Goal: Check status: Check status

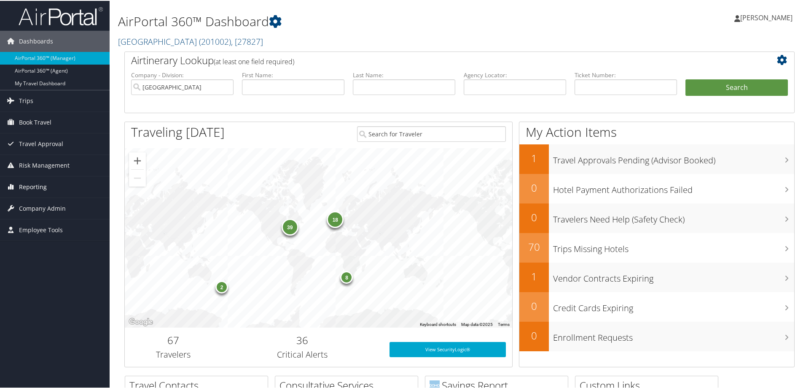
click at [31, 181] on span "Reporting" at bounding box center [33, 185] width 28 height 21
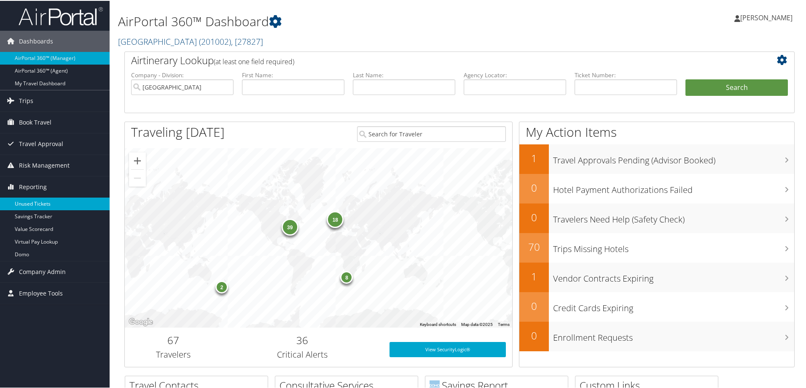
click at [33, 202] on link "Unused Tickets" at bounding box center [55, 203] width 110 height 13
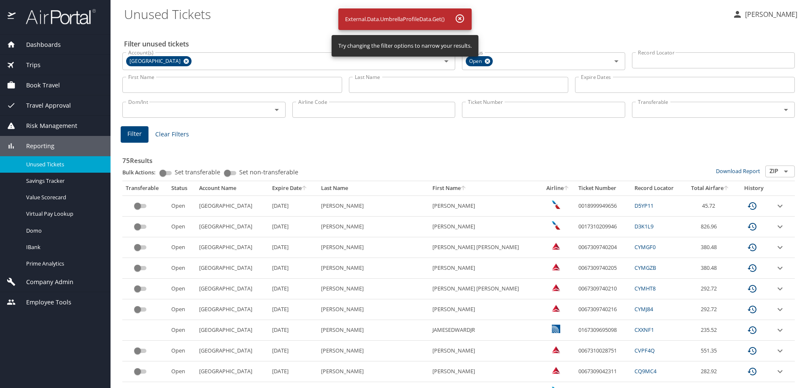
click at [54, 165] on span "Unused Tickets" at bounding box center [63, 164] width 74 height 8
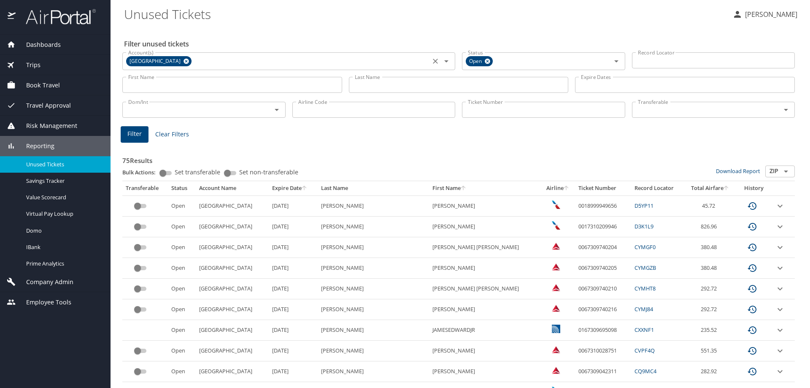
click at [183, 61] on icon at bounding box center [185, 61] width 5 height 5
click at [396, 86] on input "Last Name" at bounding box center [459, 85] width 220 height 16
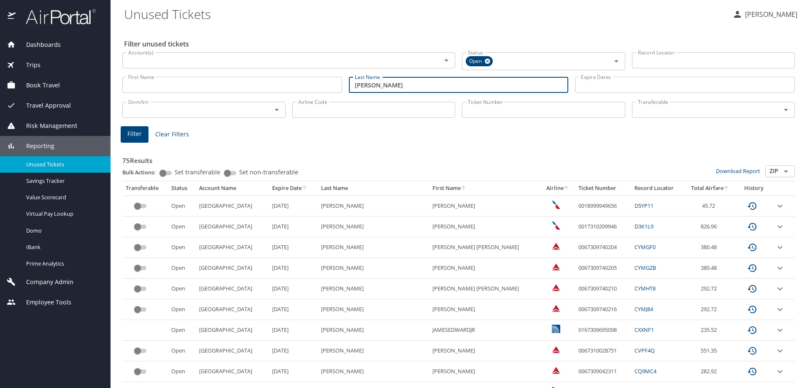
type input "oliver"
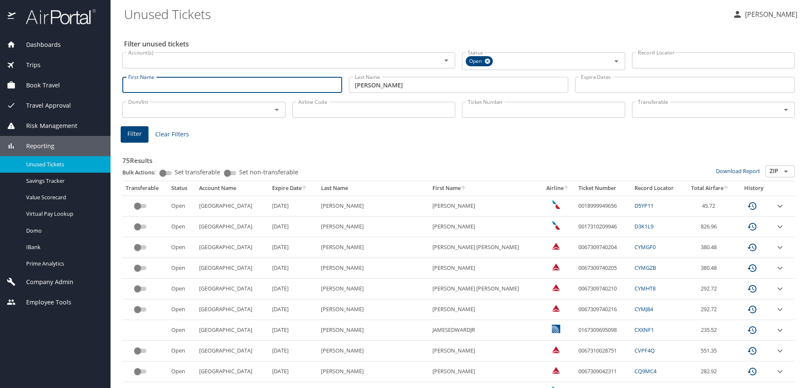
click at [290, 84] on input "First Name" at bounding box center [232, 85] width 220 height 16
type input "oliver"
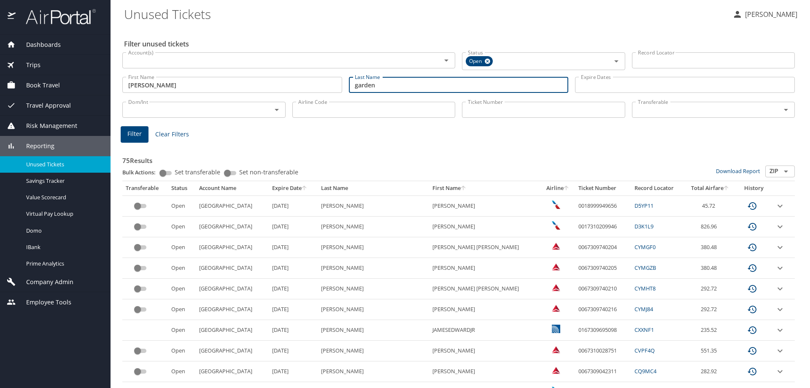
type input "garden"
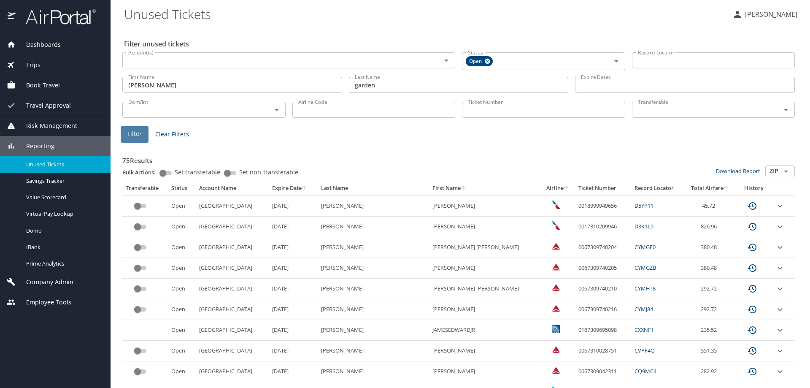
click at [145, 132] on button "Filter" at bounding box center [135, 134] width 28 height 16
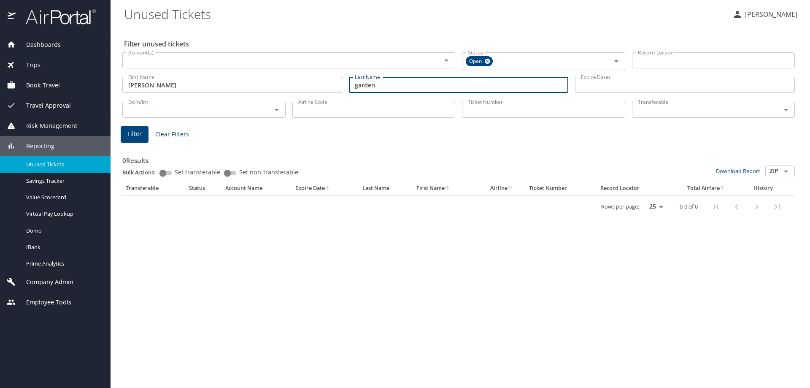
drag, startPoint x: 383, startPoint y: 86, endPoint x: 157, endPoint y: 99, distance: 226.8
click at [159, 99] on div "Filter unused tickets Account(s) Account(s) Status Open Status Record Locator R…" at bounding box center [460, 207] width 672 height 361
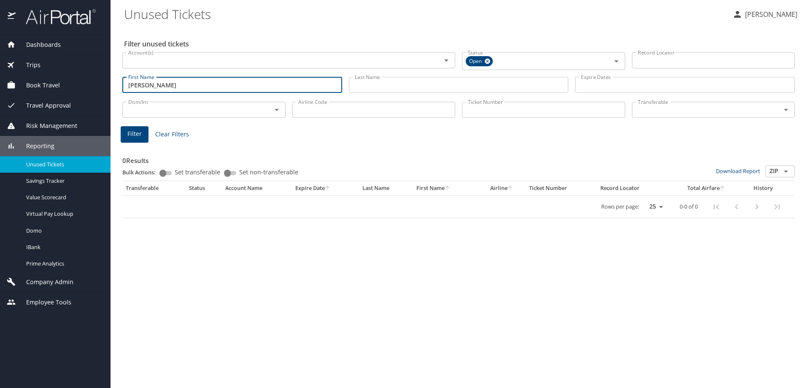
drag, startPoint x: 150, startPoint y: 83, endPoint x: 53, endPoint y: 89, distance: 97.1
click at [52, 88] on div "Dashboards AirPortal 360™ Manager AirPortal 360™ Agent My Travel Dashboard Trip…" at bounding box center [405, 194] width 810 height 388
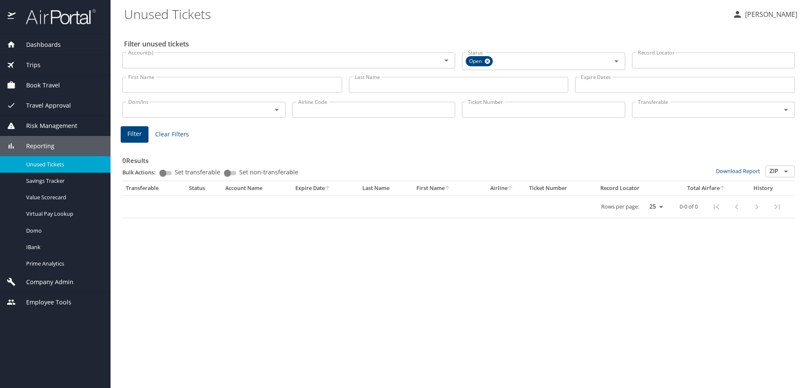
click at [514, 100] on div "Ticket Number Ticket Number" at bounding box center [543, 109] width 170 height 28
click at [512, 110] on input "Ticket Number" at bounding box center [543, 110] width 163 height 16
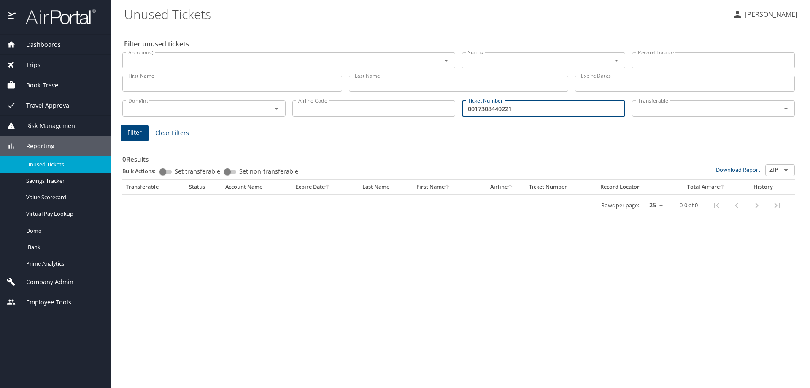
type input "0017308440221"
click at [147, 133] on button "Filter" at bounding box center [135, 133] width 28 height 16
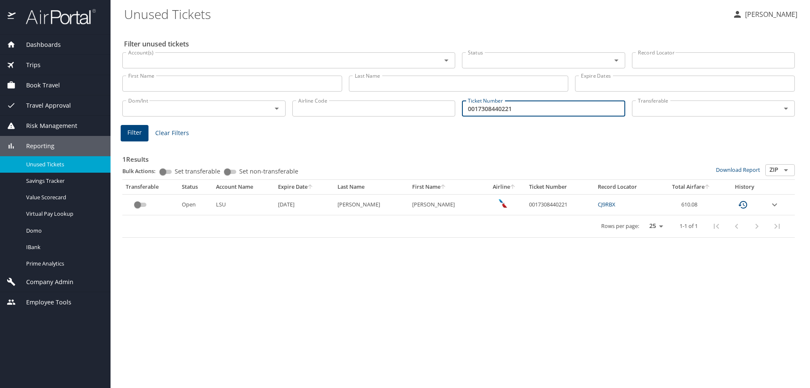
drag, startPoint x: 521, startPoint y: 106, endPoint x: 466, endPoint y: 107, distance: 55.7
click at [466, 107] on input "0017308440221" at bounding box center [543, 108] width 163 height 16
